Goal: Transaction & Acquisition: Purchase product/service

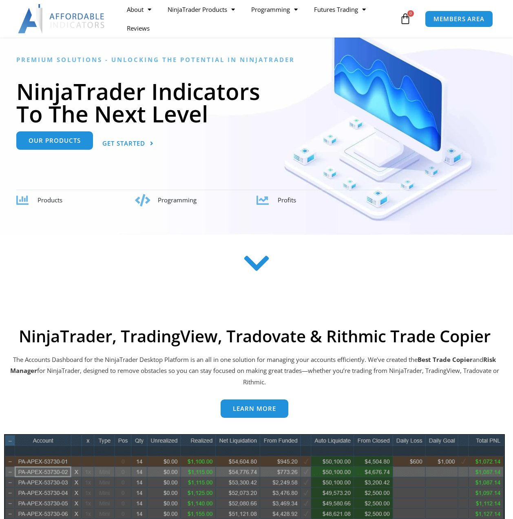
click at [71, 138] on span "Our Products" at bounding box center [55, 141] width 52 height 6
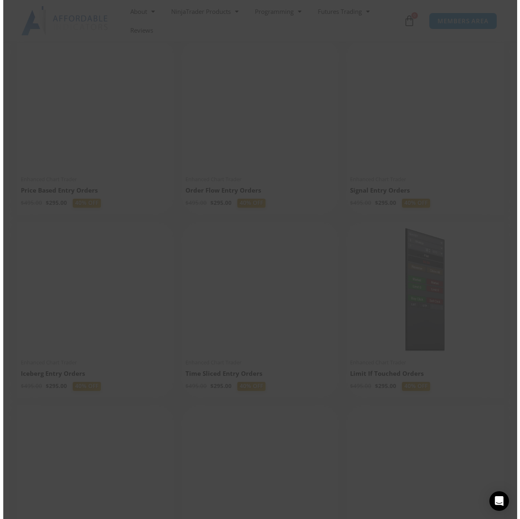
scroll to position [740, 0]
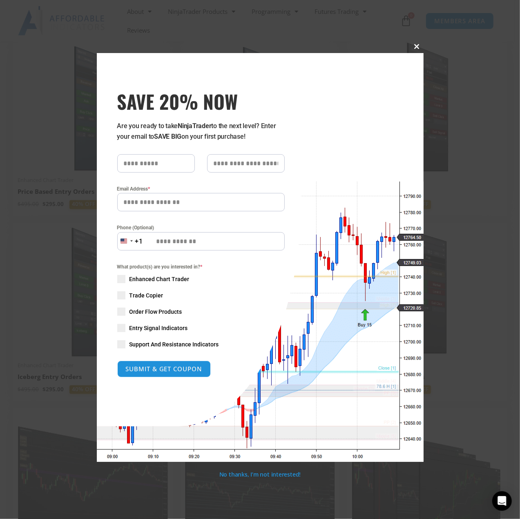
click at [413, 47] on span at bounding box center [416, 46] width 13 height 5
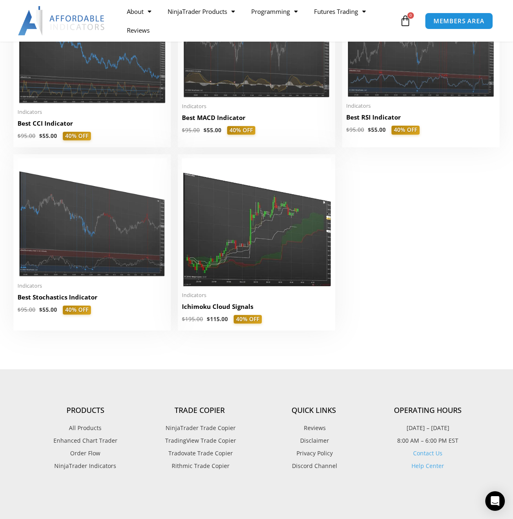
scroll to position [1714, 0]
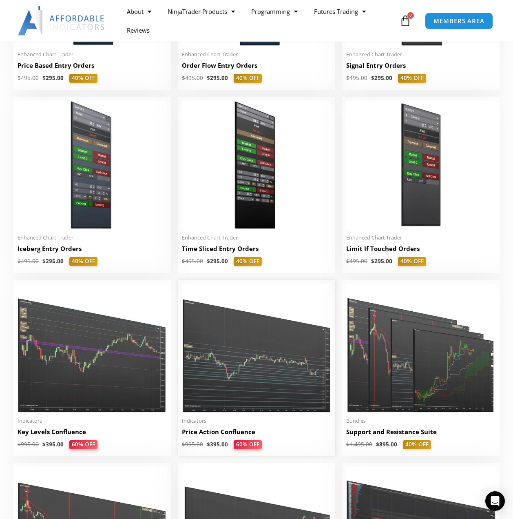
click at [239, 151] on li "Sale! Enhanced Chart Trader Time Sliced Entry Orders $ 495.00 $ 295.00 40% OFF …" at bounding box center [257, 185] width 158 height 176
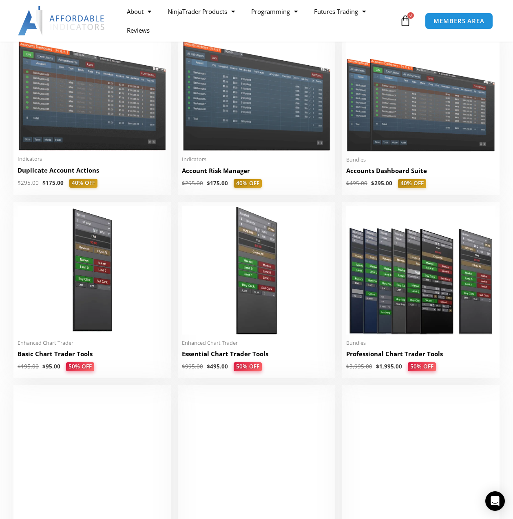
scroll to position [204, 0]
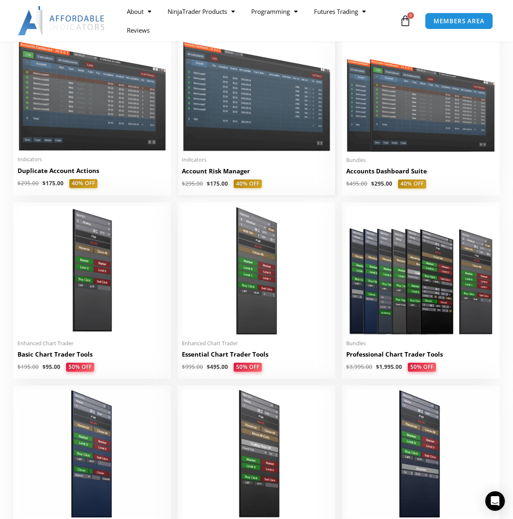
click at [241, 151] on img at bounding box center [256, 91] width 149 height 119
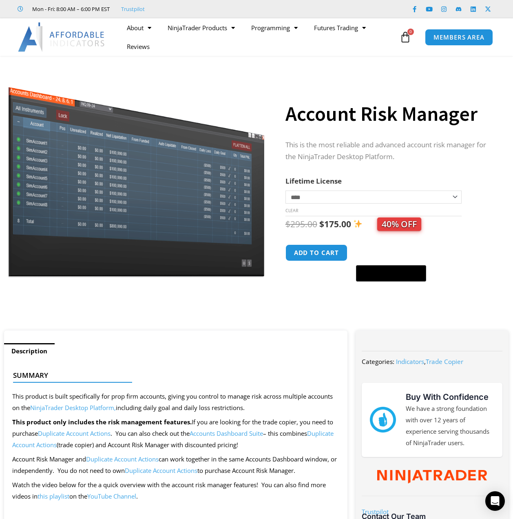
click at [312, 196] on select "**********" at bounding box center [374, 197] width 176 height 13
click at [321, 176] on label "Lifetime License" at bounding box center [314, 180] width 56 height 9
click at [321, 191] on select "**********" at bounding box center [374, 197] width 176 height 13
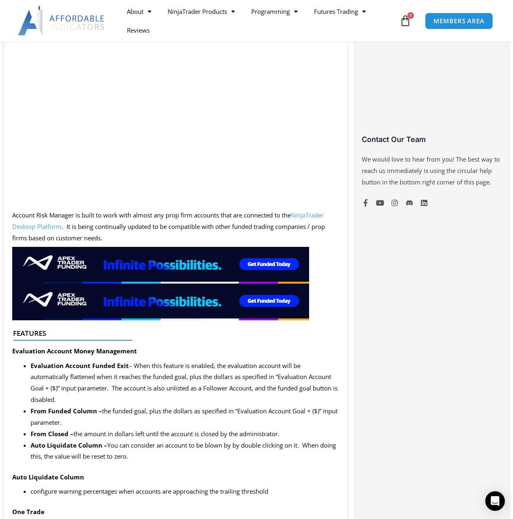
scroll to position [490, 0]
